Goal: Transaction & Acquisition: Purchase product/service

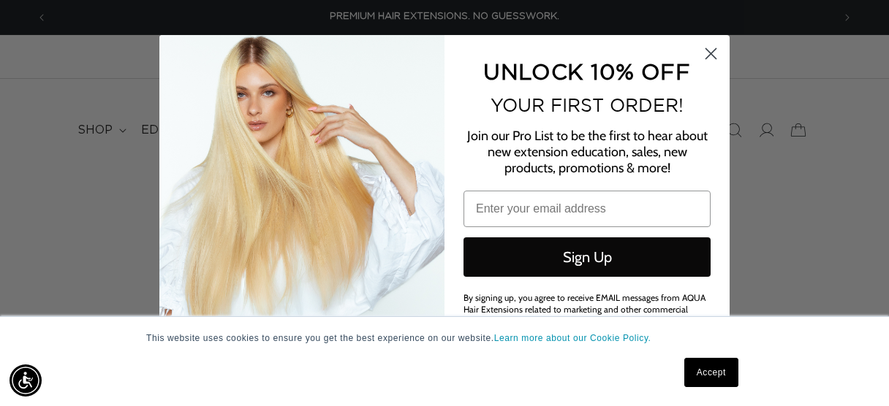
type input "egreenblatt@4bassett.com"
click at [707, 65] on circle "Close dialog" at bounding box center [711, 53] width 24 height 24
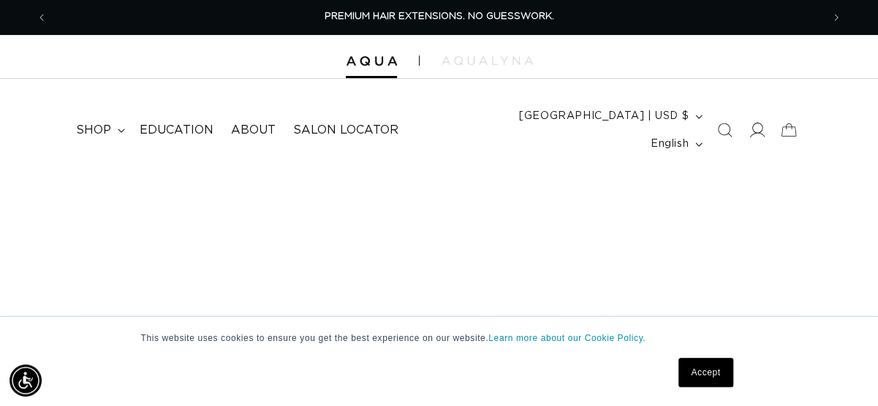
click at [751, 123] on icon at bounding box center [755, 130] width 15 height 15
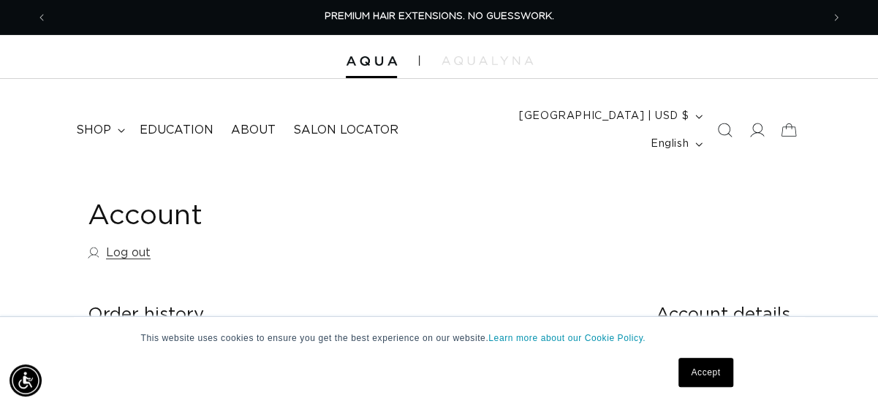
click at [689, 374] on link "Accept" at bounding box center [705, 372] width 54 height 29
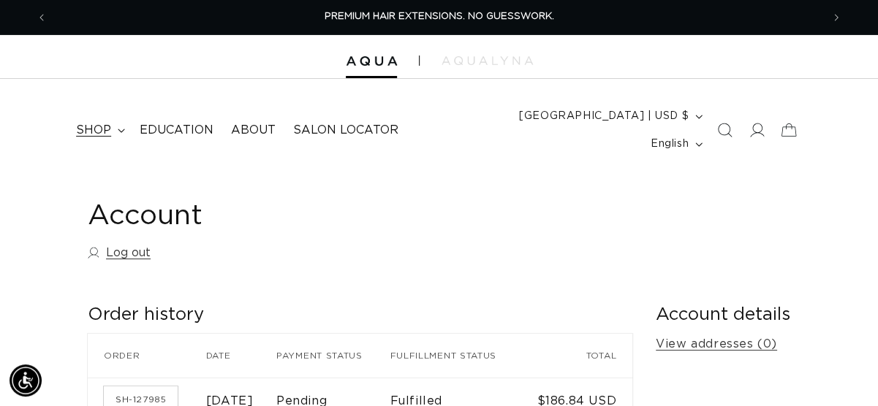
click at [106, 123] on span "shop" at bounding box center [93, 130] width 35 height 15
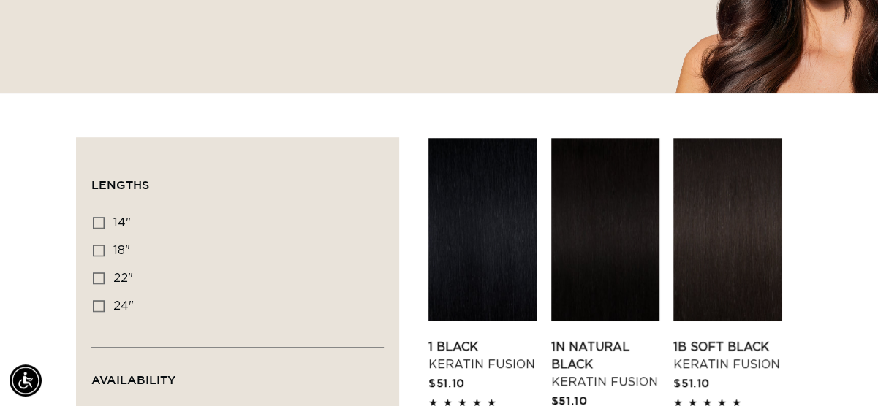
scroll to position [411, 0]
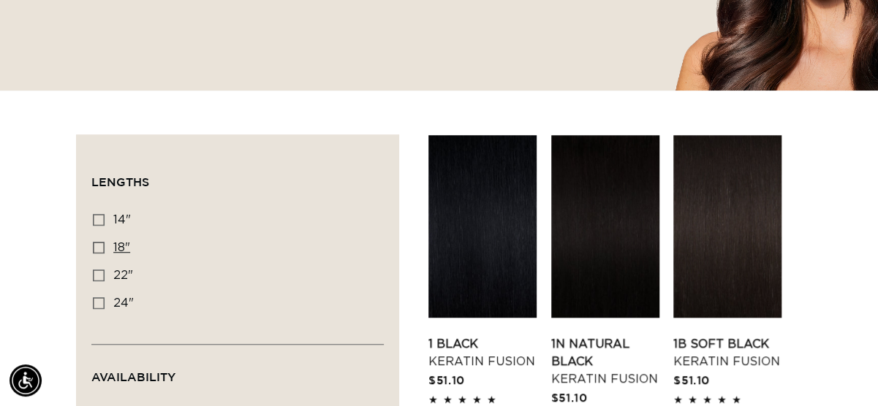
click at [102, 242] on icon at bounding box center [99, 248] width 12 height 12
click at [102, 242] on input "18" 18" (47 products)" at bounding box center [99, 248] width 12 height 12
checkbox input "true"
click at [278, 311] on div "Lengths 14" 14" (20 products) 18" 18" (47 products) 22" 22" (34 products) 24" 2…" at bounding box center [237, 272] width 292 height 141
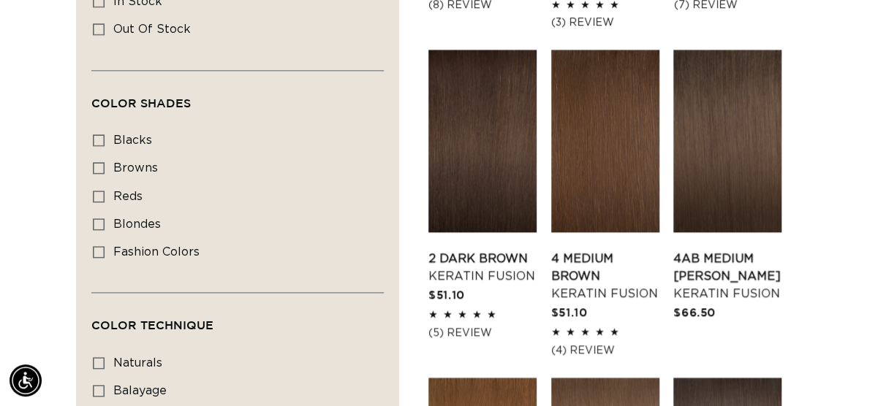
scroll to position [825, 0]
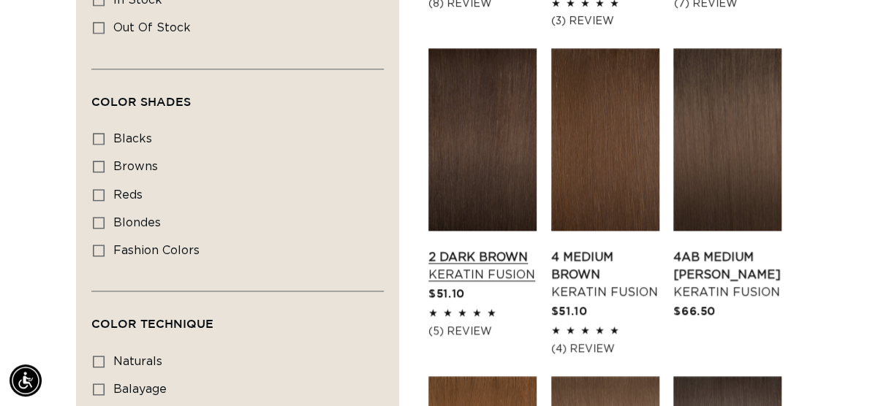
click at [510, 249] on link "2 Dark Brown Keratin Fusion" at bounding box center [482, 266] width 108 height 35
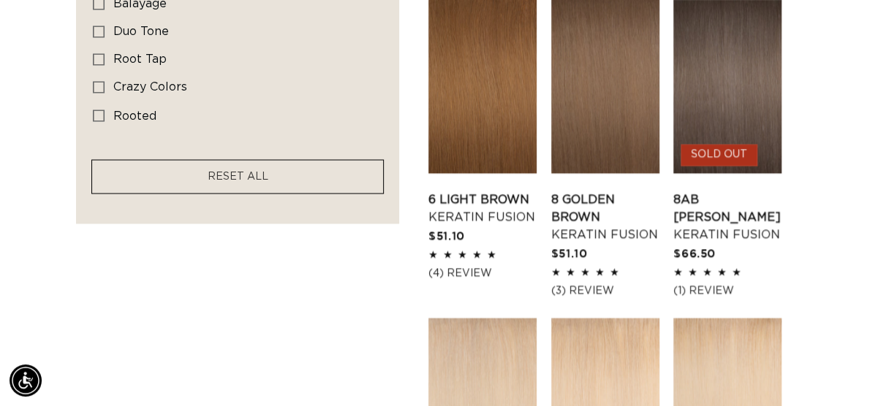
scroll to position [1212, 0]
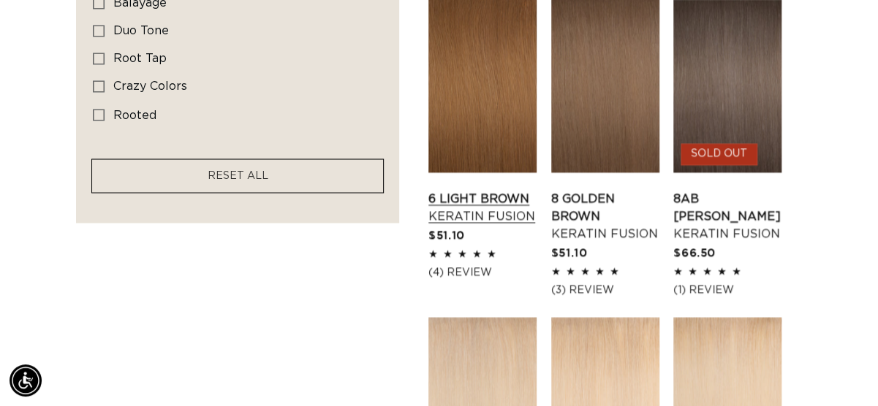
click at [474, 190] on link "6 Light Brown Keratin Fusion" at bounding box center [482, 207] width 108 height 35
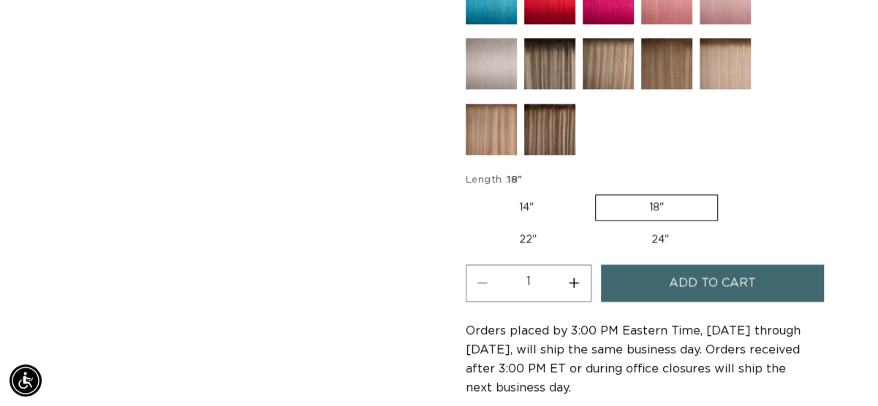
scroll to position [971, 0]
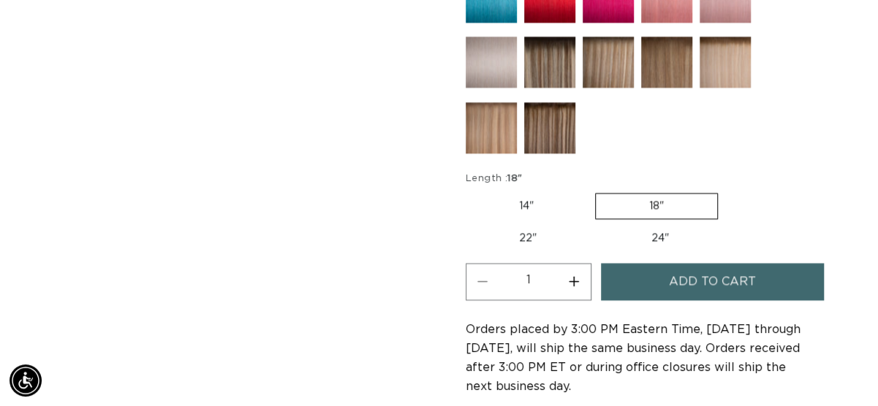
click at [641, 193] on label "18" Variant sold out or unavailable" at bounding box center [656, 206] width 123 height 26
click at [595, 191] on input "18" Variant sold out or unavailable" at bounding box center [594, 190] width 1 height 1
click at [573, 265] on button "Increase quantity for 2 Dark Brown - Keratin Fusion" at bounding box center [574, 281] width 33 height 37
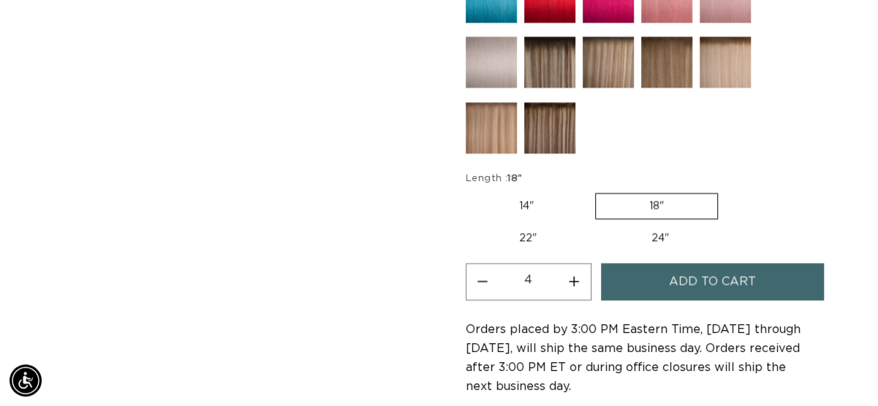
click at [484, 264] on button "Decrease quantity for 2 Dark Brown - Keratin Fusion" at bounding box center [482, 281] width 33 height 37
type input "3"
click at [677, 263] on span "Add to cart" at bounding box center [712, 281] width 87 height 37
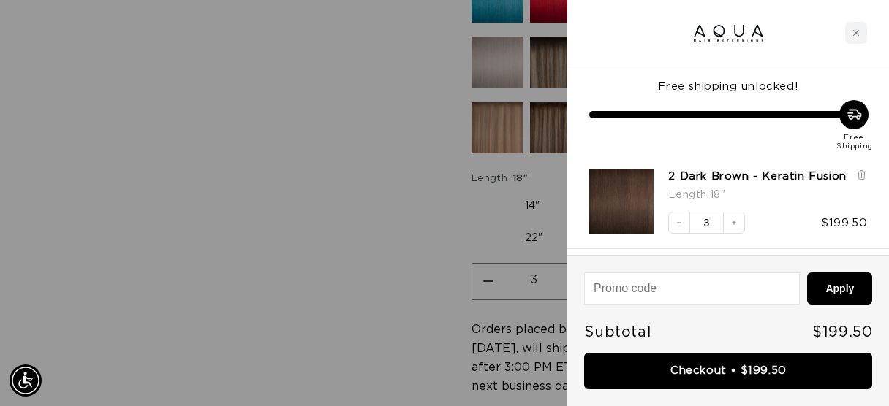
click at [178, 198] on div at bounding box center [444, 203] width 889 height 406
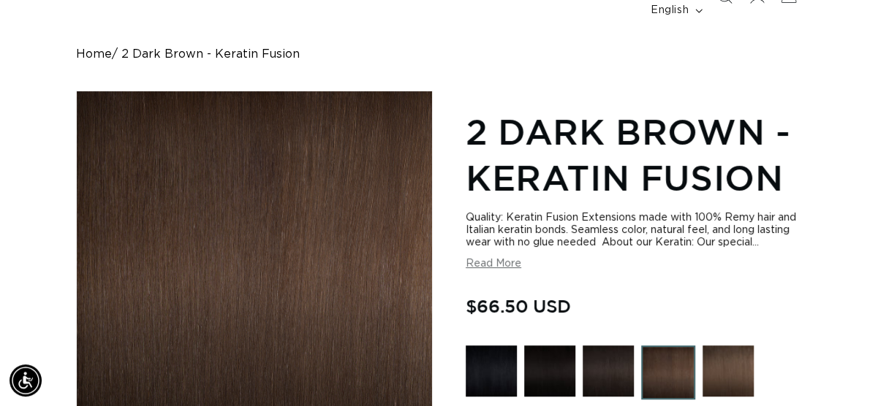
scroll to position [133, 0]
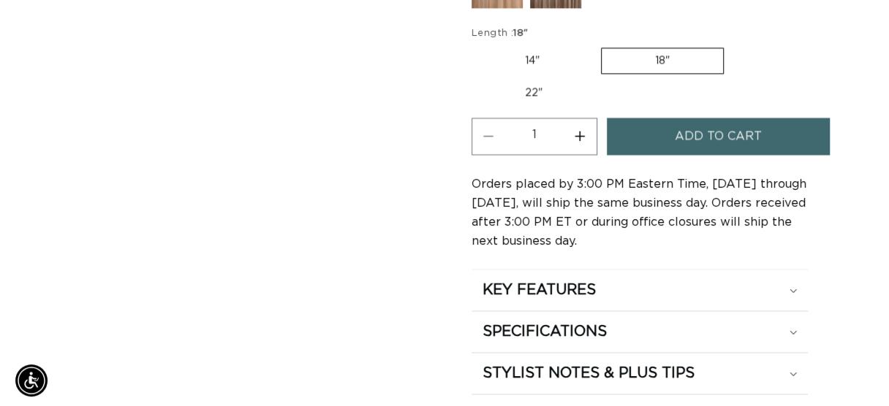
scroll to position [1118, 0]
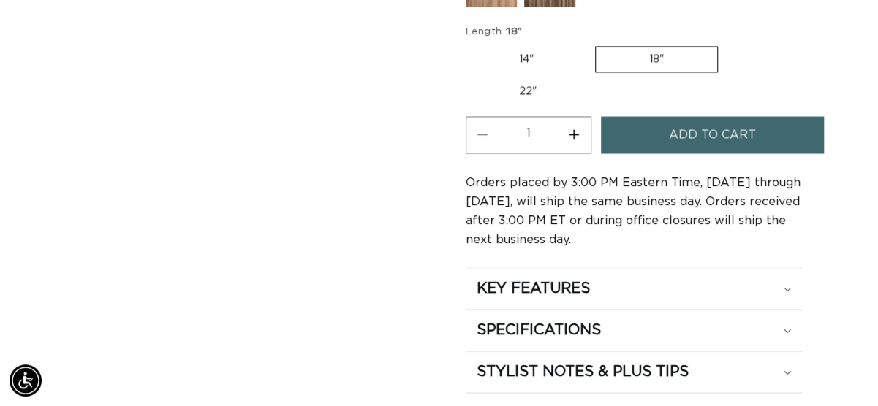
click at [625, 46] on label "18" Variant sold out or unavailable" at bounding box center [656, 59] width 123 height 26
click at [595, 43] on input "18" Variant sold out or unavailable" at bounding box center [594, 43] width 1 height 1
click at [574, 116] on button "Increase quantity for 6 Light Brown - Keratin Fusion" at bounding box center [574, 134] width 33 height 37
type input "2"
click at [705, 116] on span "Add to cart" at bounding box center [712, 134] width 87 height 37
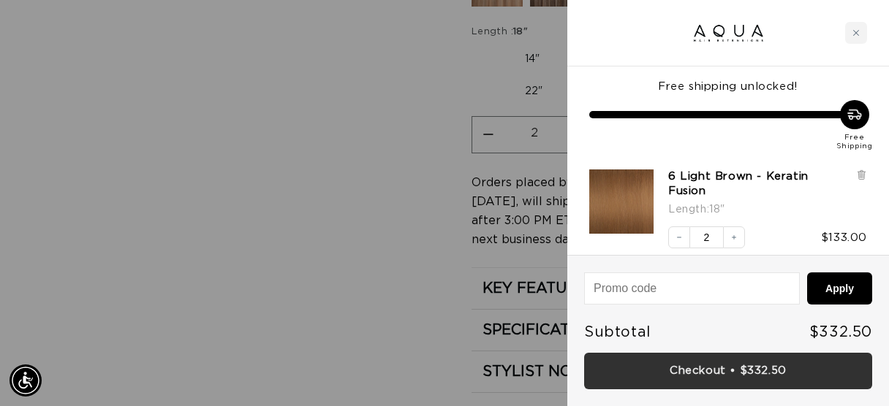
click at [732, 366] on link "Checkout • $332.50" at bounding box center [728, 371] width 288 height 37
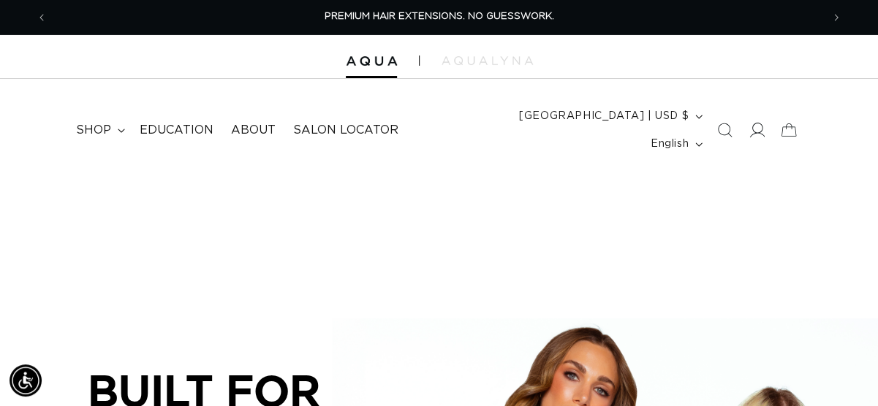
click at [755, 125] on icon at bounding box center [755, 130] width 15 height 15
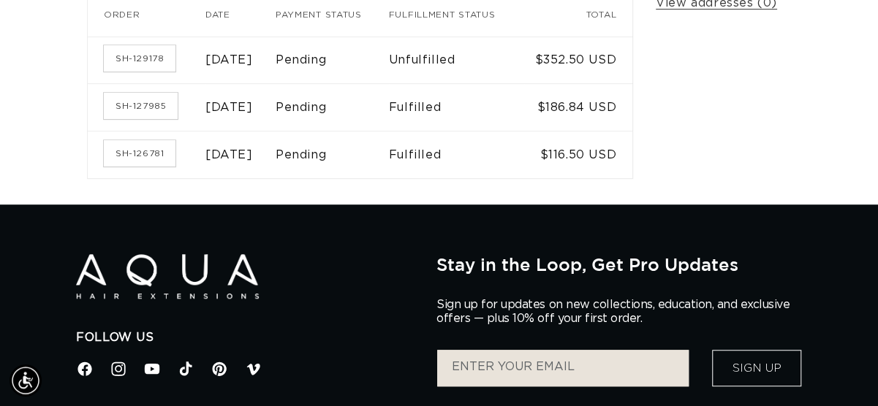
scroll to position [347, 0]
